Goal: Task Accomplishment & Management: Manage account settings

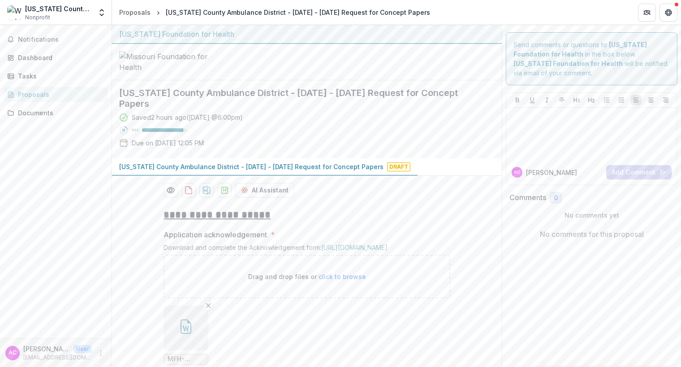
click at [37, 13] on span "Nonprofit" at bounding box center [37, 17] width 25 height 8
click at [103, 9] on icon "Open entity switcher" at bounding box center [101, 12] width 9 height 9
click at [672, 9] on button "Get Help" at bounding box center [669, 13] width 18 height 18
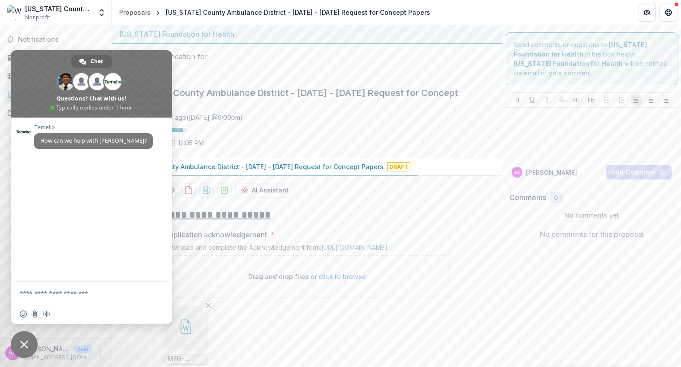
click at [517, 16] on header "Proposals [US_STATE] County Ambulance District - [DATE] - [DATE] Request for Co…" at bounding box center [396, 12] width 569 height 25
click at [27, 348] on span "Close chat" at bounding box center [24, 344] width 27 height 27
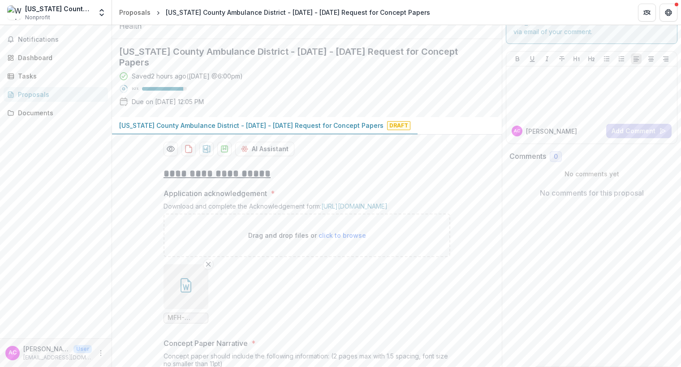
scroll to position [90, 0]
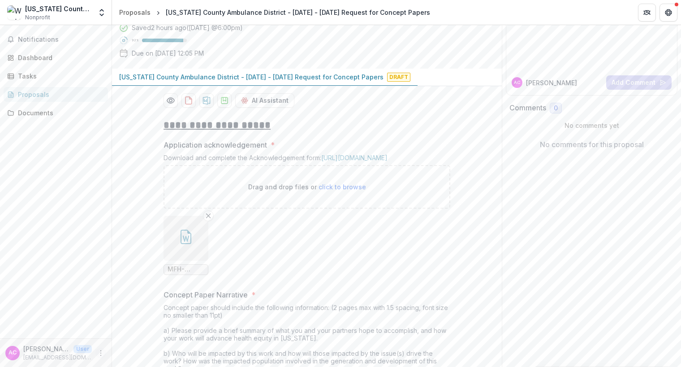
click at [99, 354] on icon "More" at bounding box center [100, 352] width 7 height 7
click at [142, 348] on button "Logout" at bounding box center [160, 348] width 96 height 15
